Goal: Obtain resource: Download file/media

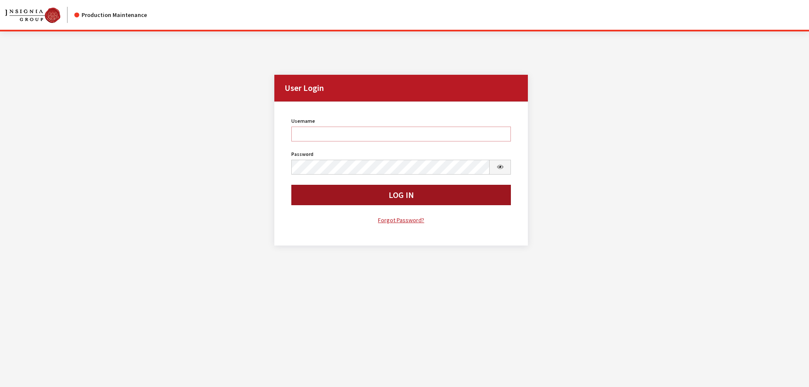
type input "kcallahan"
click at [425, 194] on button "Log In" at bounding box center [401, 195] width 220 height 20
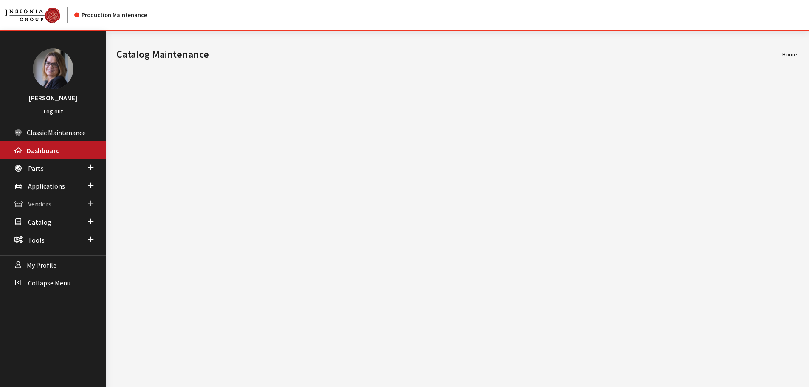
click at [90, 203] on span at bounding box center [91, 203] width 6 height 11
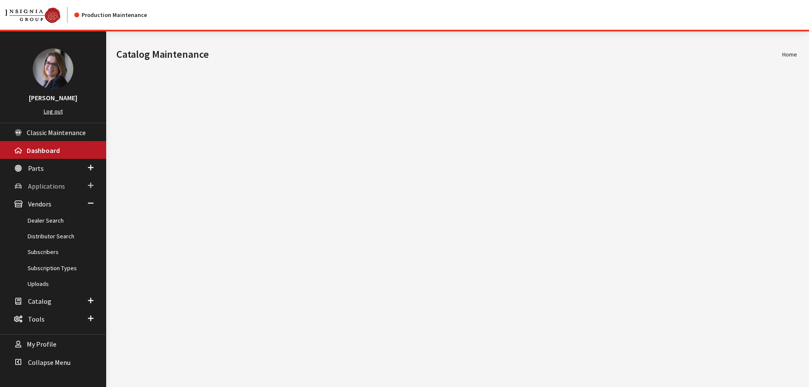
click at [89, 183] on span at bounding box center [91, 185] width 6 height 11
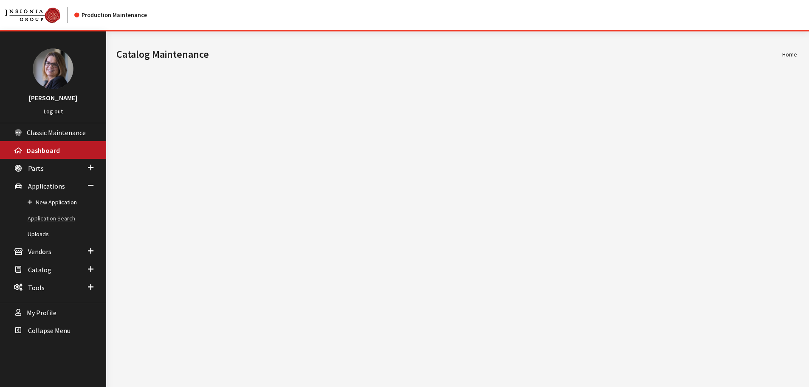
click at [48, 218] on link "Application Search" at bounding box center [53, 219] width 106 height 16
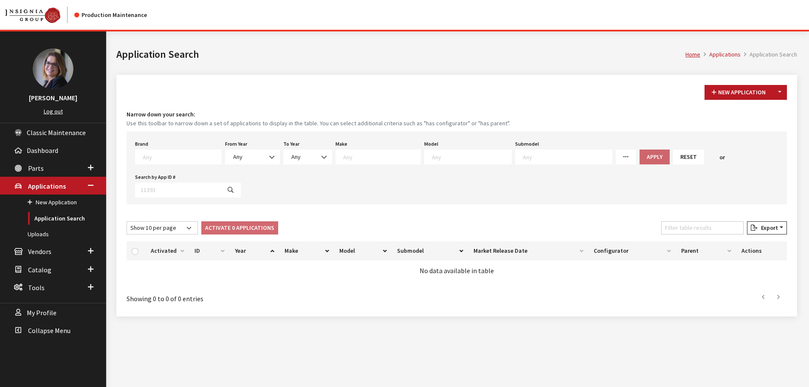
click at [167, 157] on textarea "Search" at bounding box center [182, 157] width 79 height 8
type textarea "vol"
select select "609"
select select
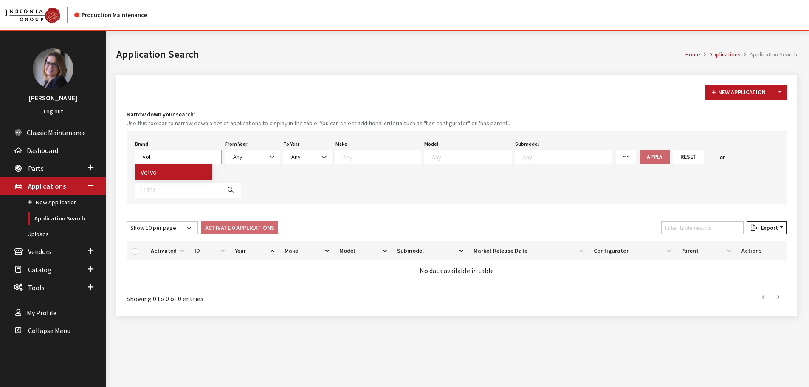
select select
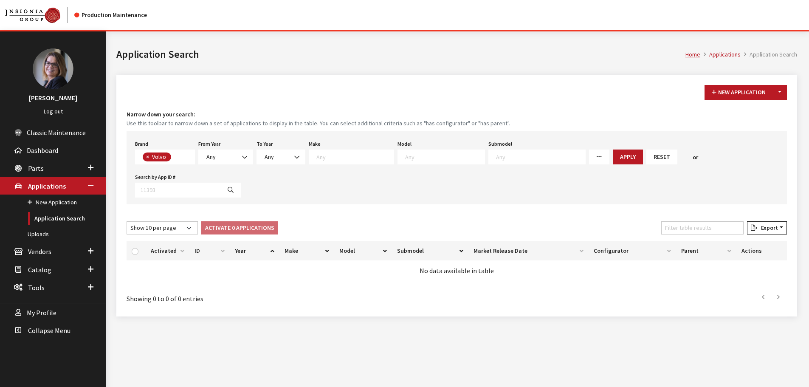
scroll to position [234, 0]
click at [228, 158] on span "Any" at bounding box center [226, 156] width 44 height 9
select select "2017"
select select
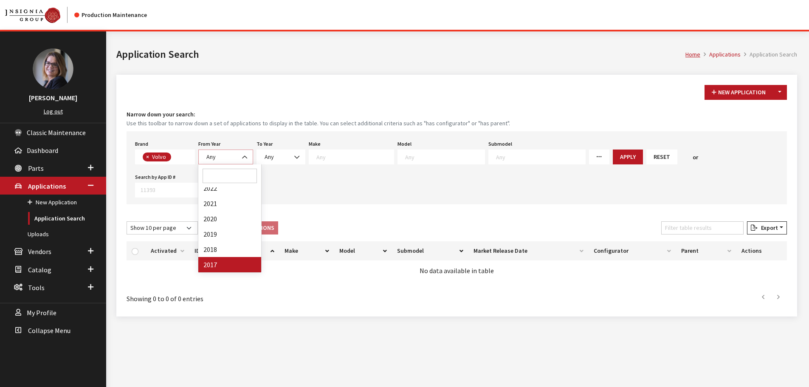
select select
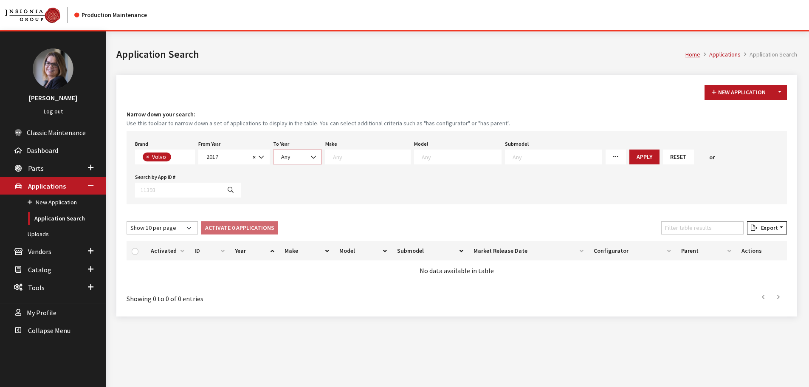
click at [298, 158] on span "Any" at bounding box center [298, 156] width 38 height 9
select select "2025"
select select
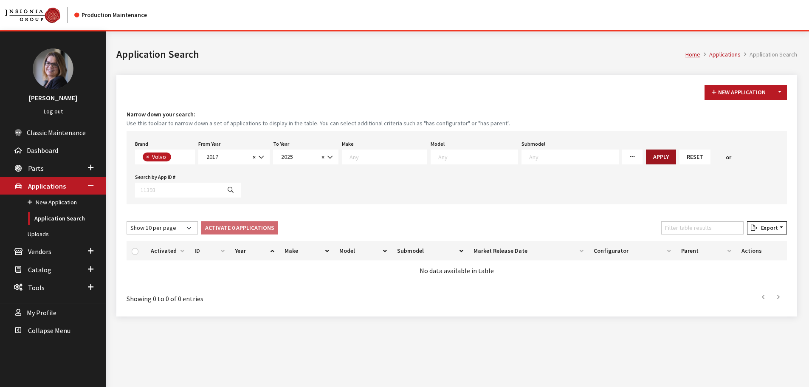
click at [646, 158] on button "Apply" at bounding box center [661, 156] width 30 height 15
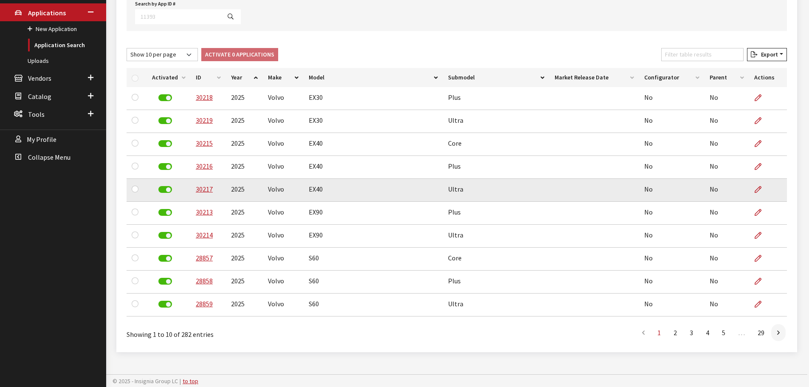
scroll to position [174, 0]
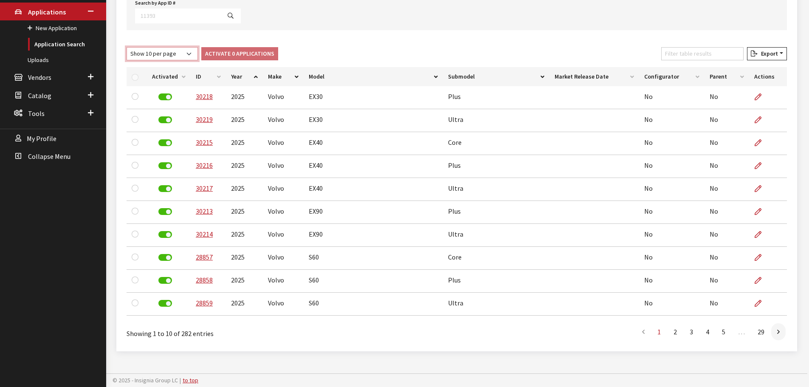
click at [193, 55] on select "Show 10 per page Show 25 per page Show 50 per page Show 100 per page Show 1000 …" at bounding box center [162, 53] width 71 height 13
select select "1000"
click at [127, 47] on select "Show 10 per page Show 25 per page Show 50 per page Show 100 per page Show 1000 …" at bounding box center [162, 53] width 71 height 13
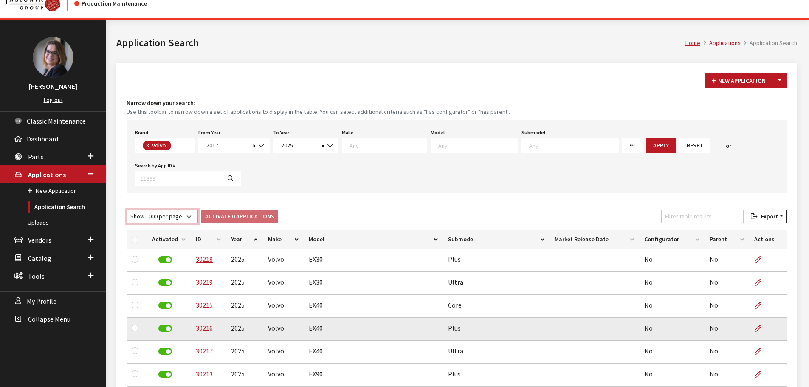
scroll to position [0, 0]
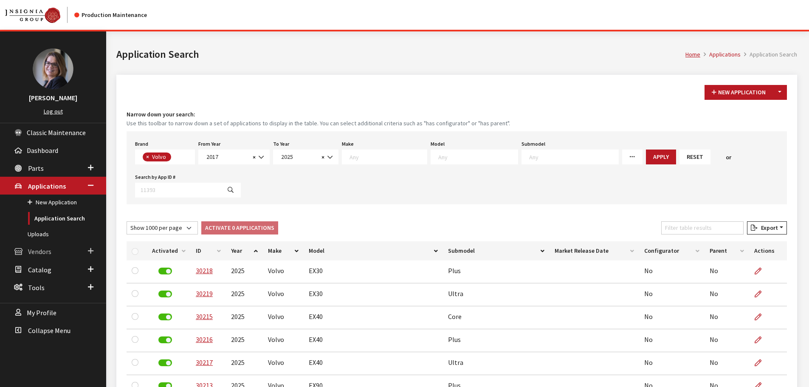
click at [40, 250] on span "Vendors" at bounding box center [39, 252] width 23 height 8
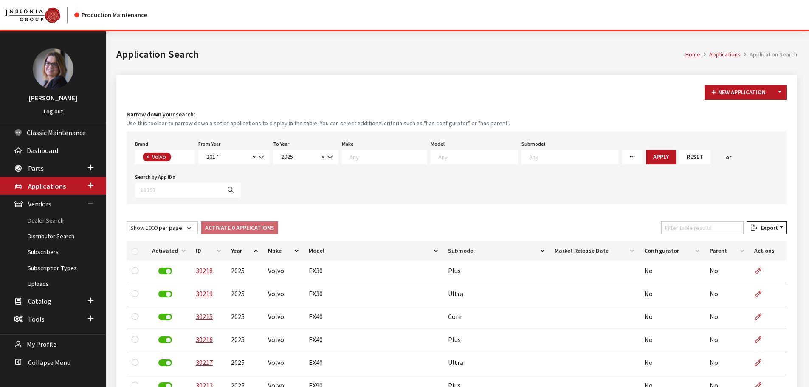
click at [44, 221] on link "Dealer Search" at bounding box center [53, 221] width 106 height 16
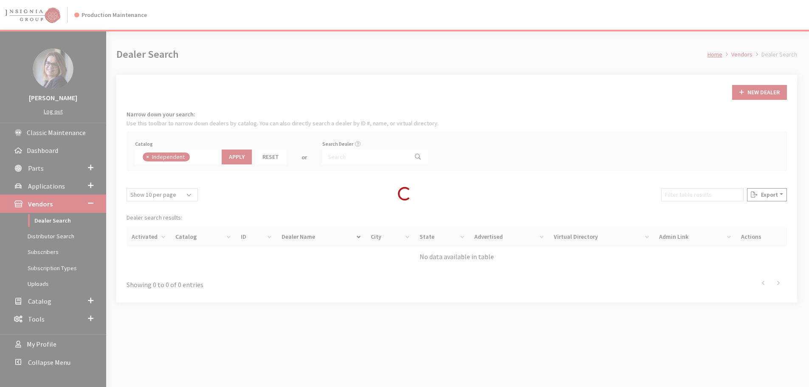
scroll to position [62, 0]
click at [344, 155] on div "Loading..." at bounding box center [404, 193] width 809 height 387
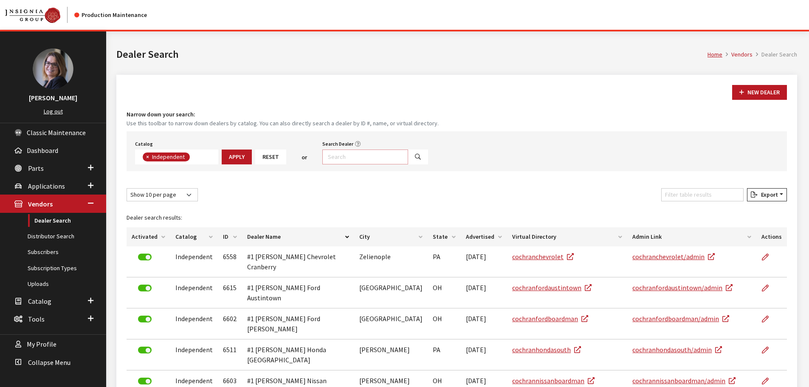
click at [349, 156] on input "Search Dealer" at bounding box center [365, 156] width 86 height 15
type input "volvo%"
select select
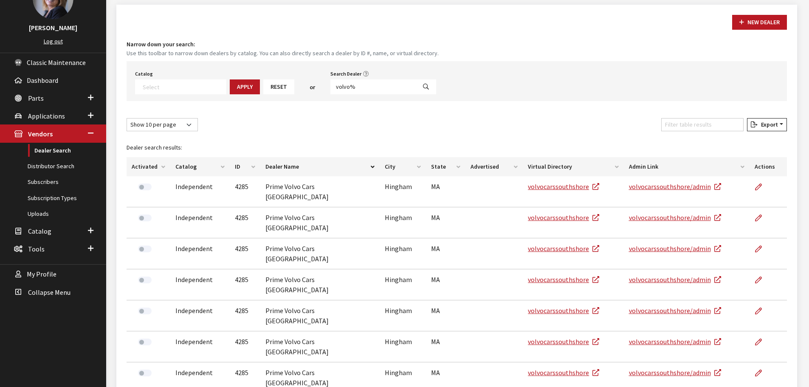
scroll to position [85, 0]
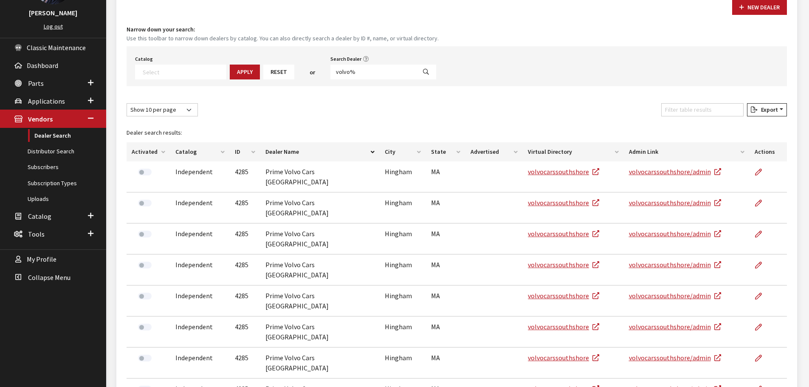
click at [265, 108] on div "Show 10 per page Show 25 per page Show 50 per page Show 100 per page Show 1000 …" at bounding box center [457, 111] width 664 height 17
click at [37, 196] on link "Uploads" at bounding box center [53, 199] width 106 height 16
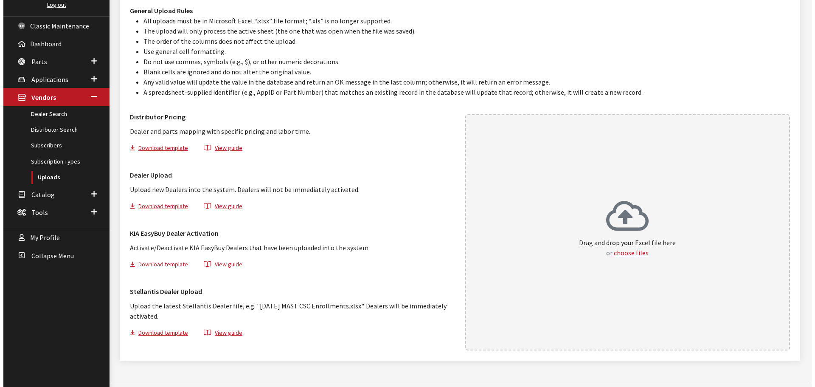
scroll to position [116, 0]
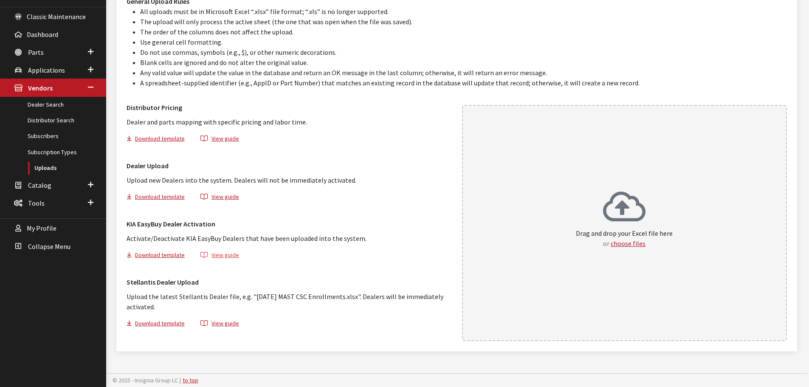
click at [226, 256] on button "View guide" at bounding box center [219, 256] width 53 height 12
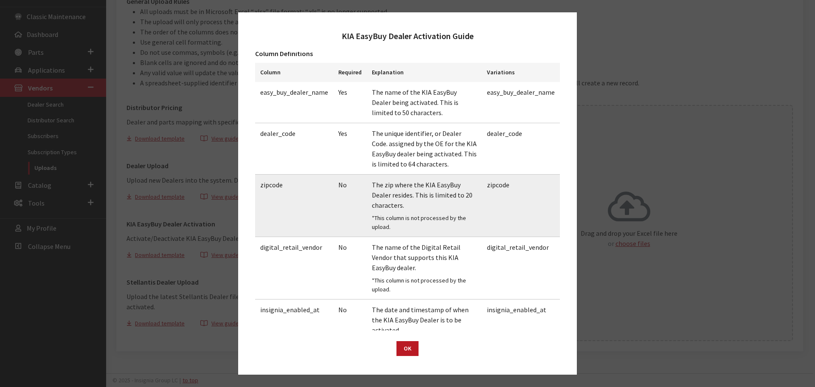
scroll to position [0, 0]
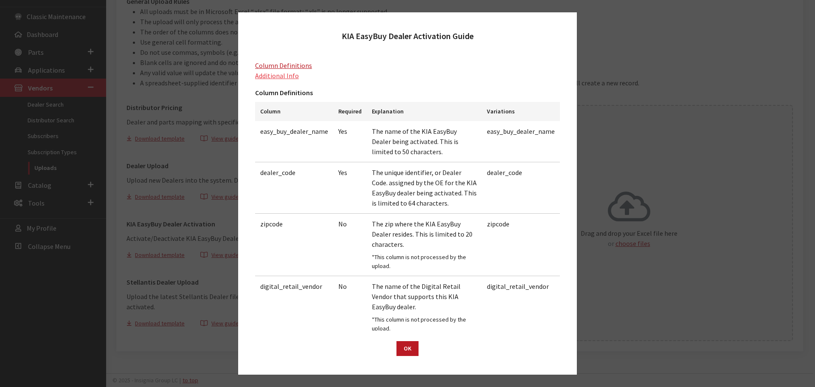
click at [265, 78] on link "Additional Info" at bounding box center [277, 75] width 44 height 8
click at [652, 59] on div "KIA EasyBuy Dealer Activation Guide Column Definitions Additional Info Column D…" at bounding box center [407, 193] width 815 height 387
click at [411, 351] on button "OK" at bounding box center [408, 348] width 22 height 15
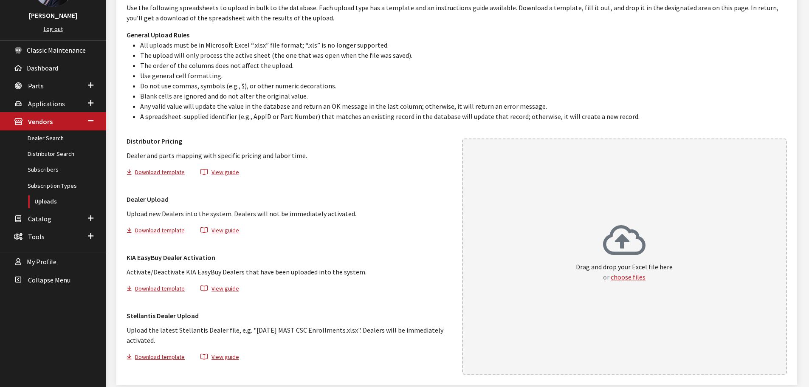
scroll to position [31, 0]
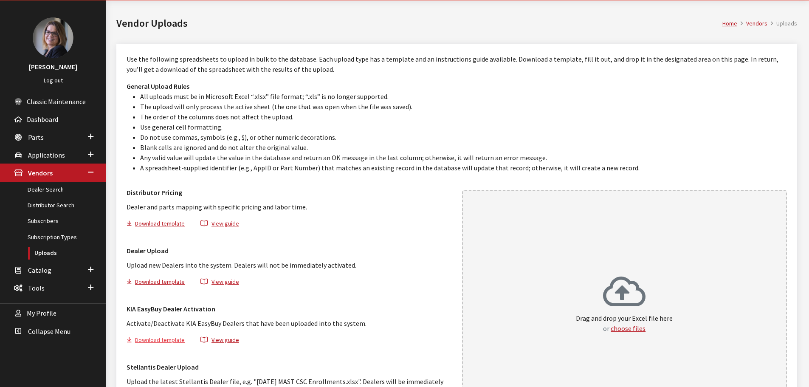
click at [166, 341] on button "Download template" at bounding box center [159, 341] width 65 height 12
click at [152, 339] on button "Download template" at bounding box center [159, 341] width 65 height 12
